Goal: Task Accomplishment & Management: Manage account settings

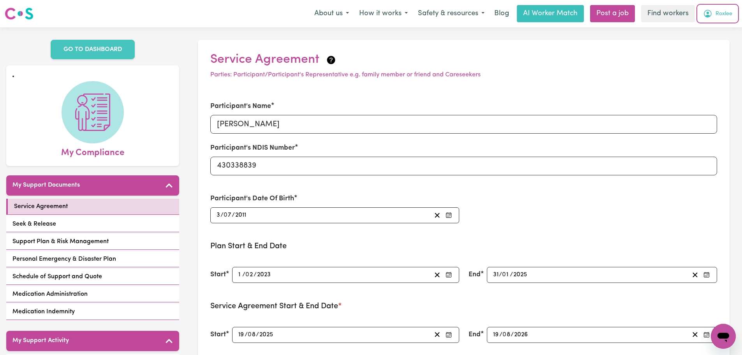
click at [727, 12] on span "Roxlee" at bounding box center [724, 14] width 17 height 9
click at [705, 58] on link "Logout" at bounding box center [707, 59] width 62 height 15
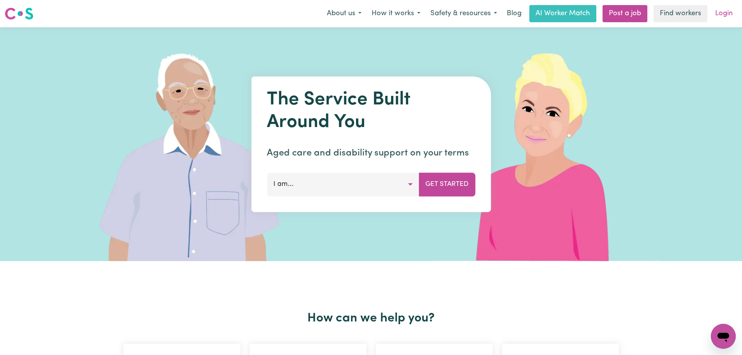
click at [729, 12] on link "Login" at bounding box center [724, 13] width 27 height 17
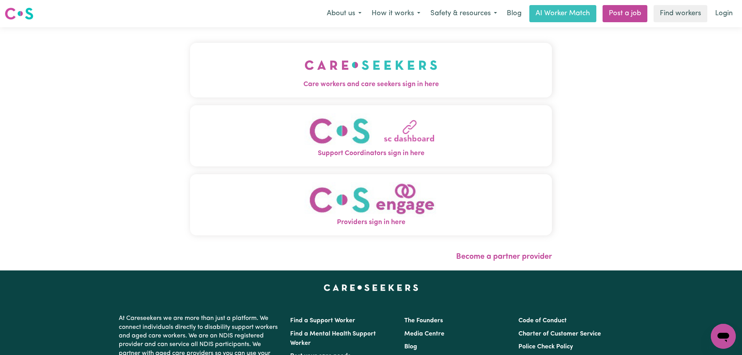
click at [274, 93] on button "Care workers and care seekers sign in here" at bounding box center [371, 70] width 362 height 55
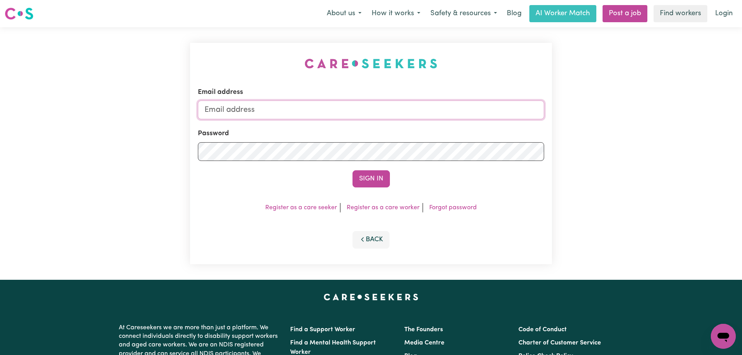
type input "[PERSON_NAME][EMAIL_ADDRESS][DOMAIN_NAME]"
click at [372, 186] on button "Sign In" at bounding box center [371, 178] width 37 height 17
